Goal: Find contact information

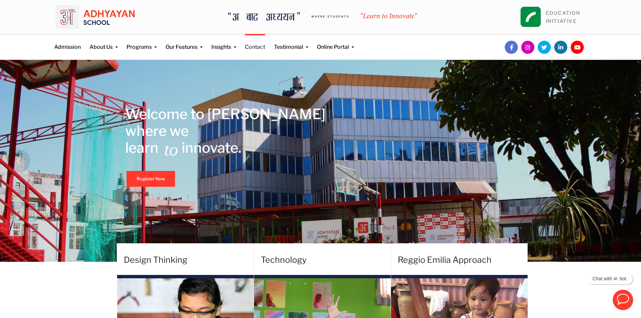
click at [256, 43] on link "Contact" at bounding box center [255, 42] width 20 height 17
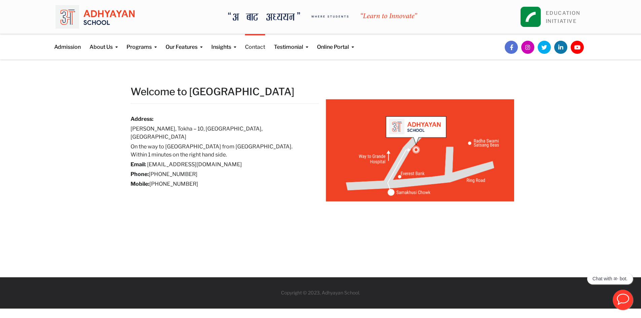
click at [255, 47] on link "Contact" at bounding box center [255, 42] width 20 height 17
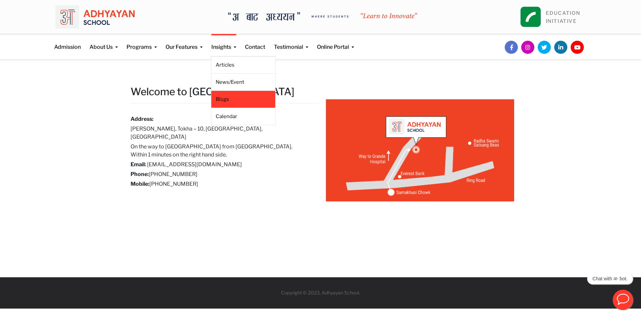
click at [224, 103] on link "Blogs" at bounding box center [243, 99] width 55 height 7
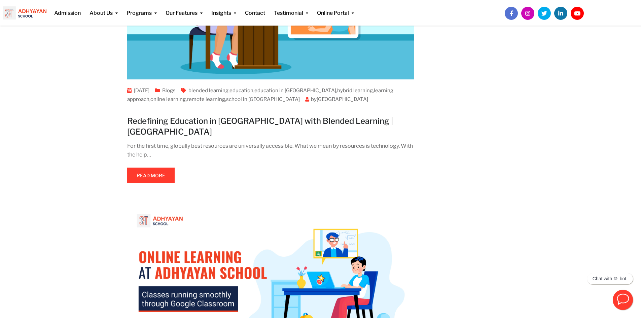
scroll to position [1169, 0]
